Goal: Task Accomplishment & Management: Manage account settings

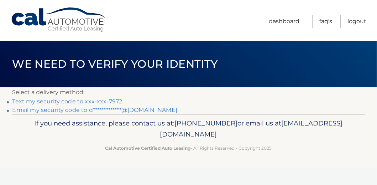
click at [110, 100] on link "Text my security code to xxx-xxx-7972" at bounding box center [67, 101] width 110 height 7
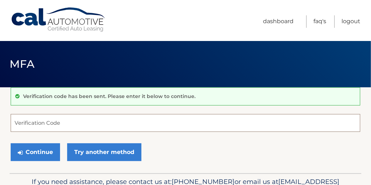
click at [84, 125] on input "Verification Code" at bounding box center [186, 123] width 350 height 18
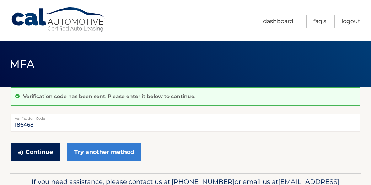
type input "186468"
click at [42, 148] on button "Continue" at bounding box center [35, 152] width 49 height 18
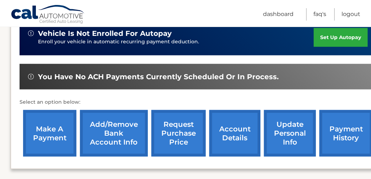
scroll to position [213, 0]
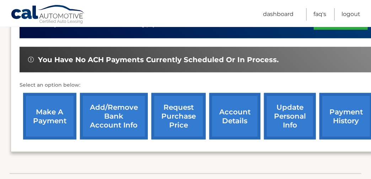
click at [40, 115] on link "make a payment" at bounding box center [49, 116] width 53 height 47
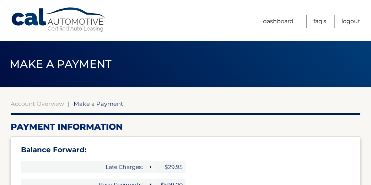
select select "YTkyMzdmZjctMGNiMS00ODYyLWJjMzItN2EzNTNjMDUyNzg3"
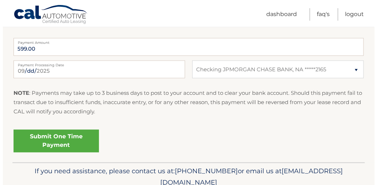
scroll to position [355, 0]
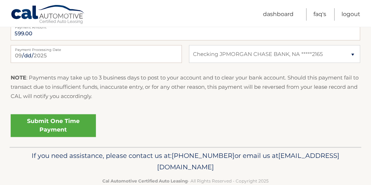
click at [61, 121] on link "Submit One Time Payment" at bounding box center [53, 125] width 85 height 23
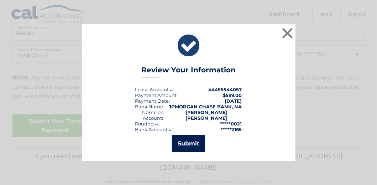
click at [184, 137] on button "Submit" at bounding box center [188, 143] width 33 height 17
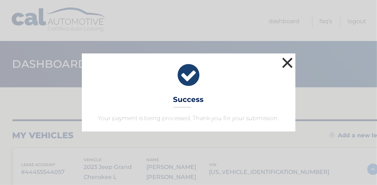
click at [288, 60] on button "×" at bounding box center [287, 63] width 14 height 14
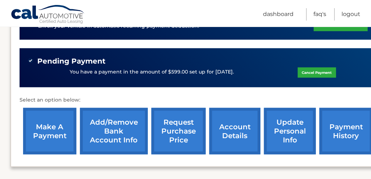
scroll to position [213, 0]
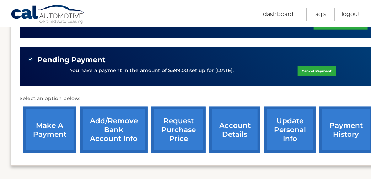
click at [341, 129] on link "payment history" at bounding box center [346, 130] width 53 height 47
